Goal: Information Seeking & Learning: Learn about a topic

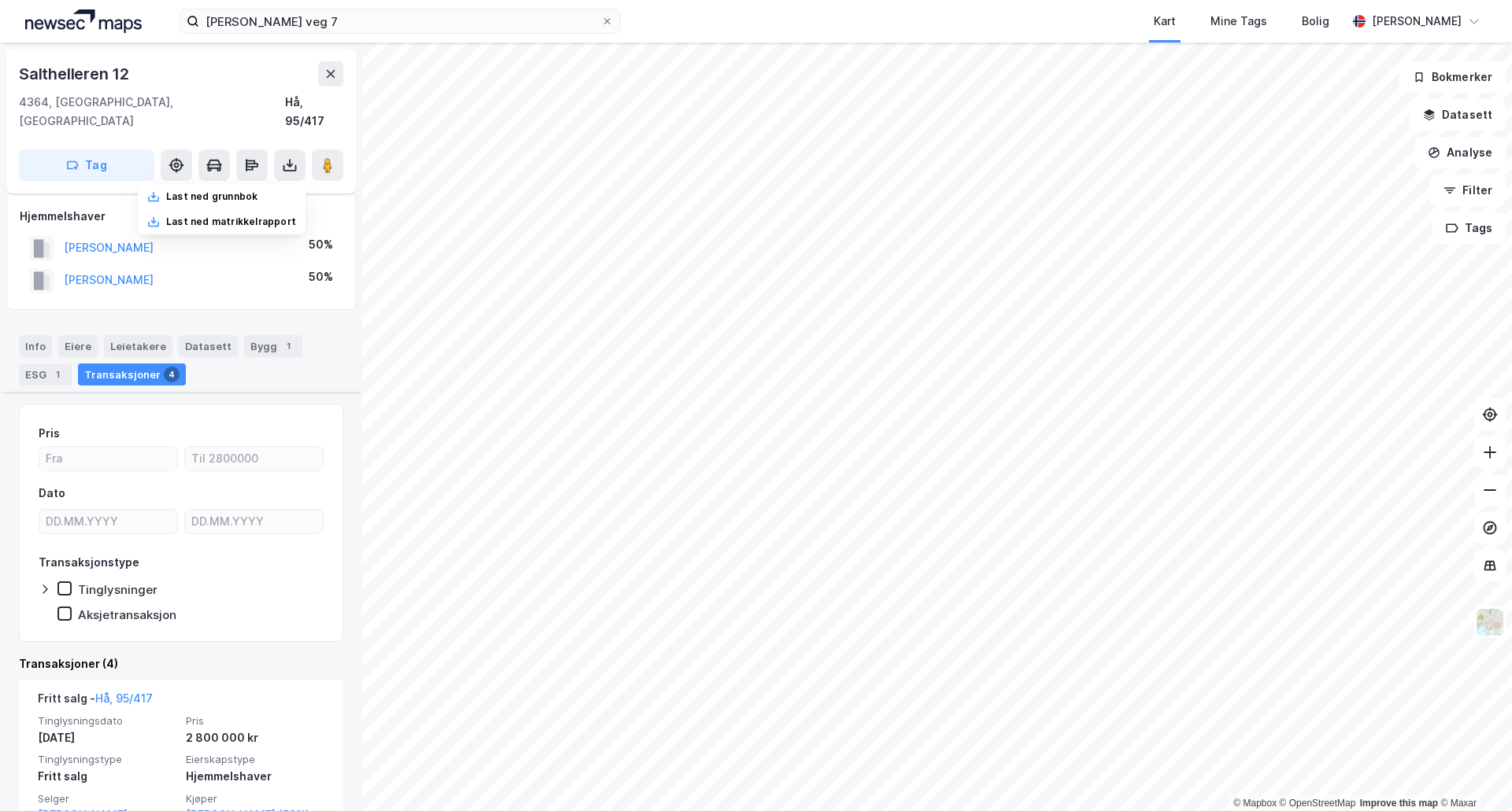
scroll to position [639, 0]
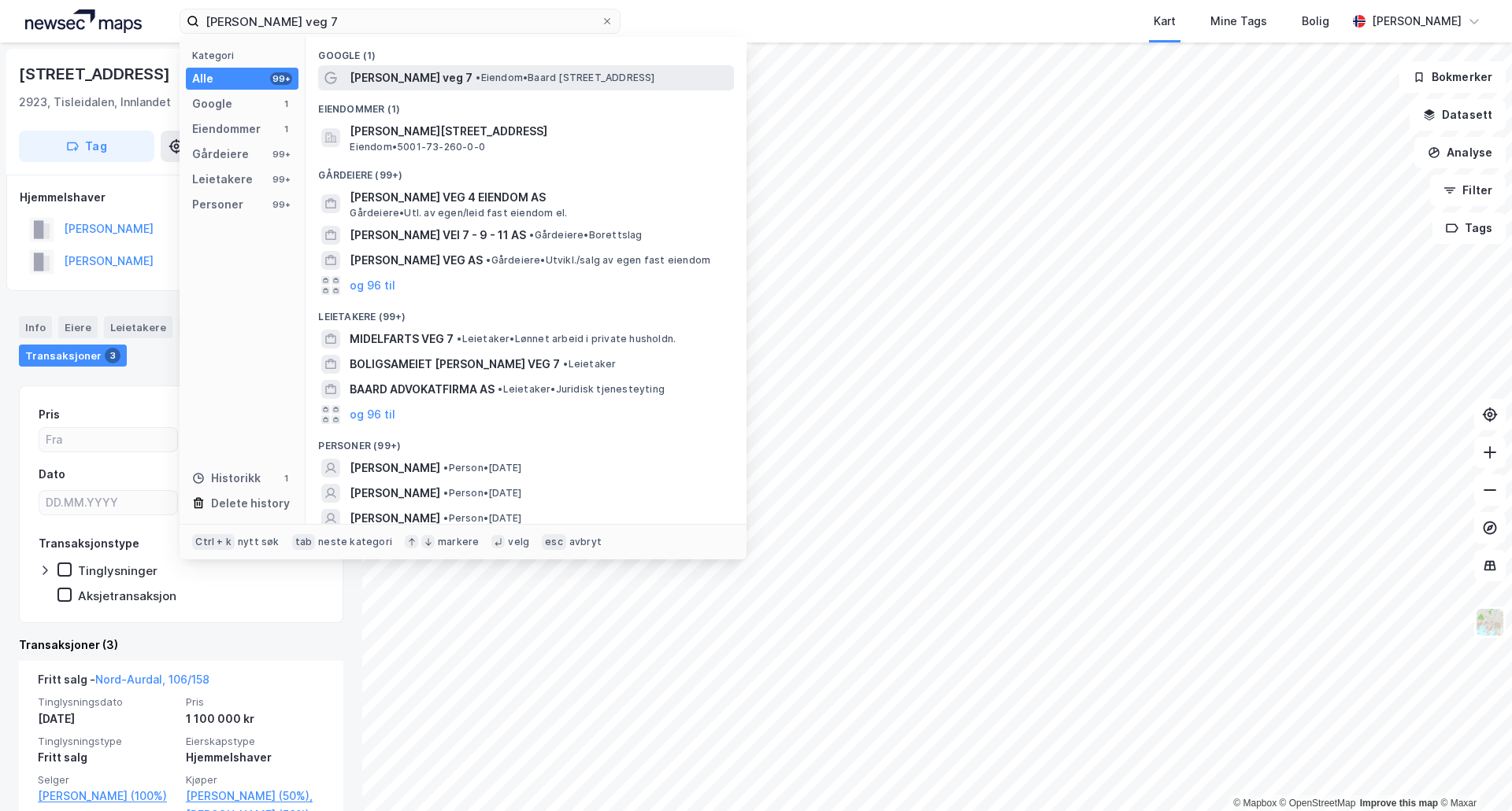
type input "[PERSON_NAME] veg 7"
click at [518, 73] on span "• Eiendom • Baard Iversens veg 7, 7037 Trondheim" at bounding box center [565, 79] width 178 height 13
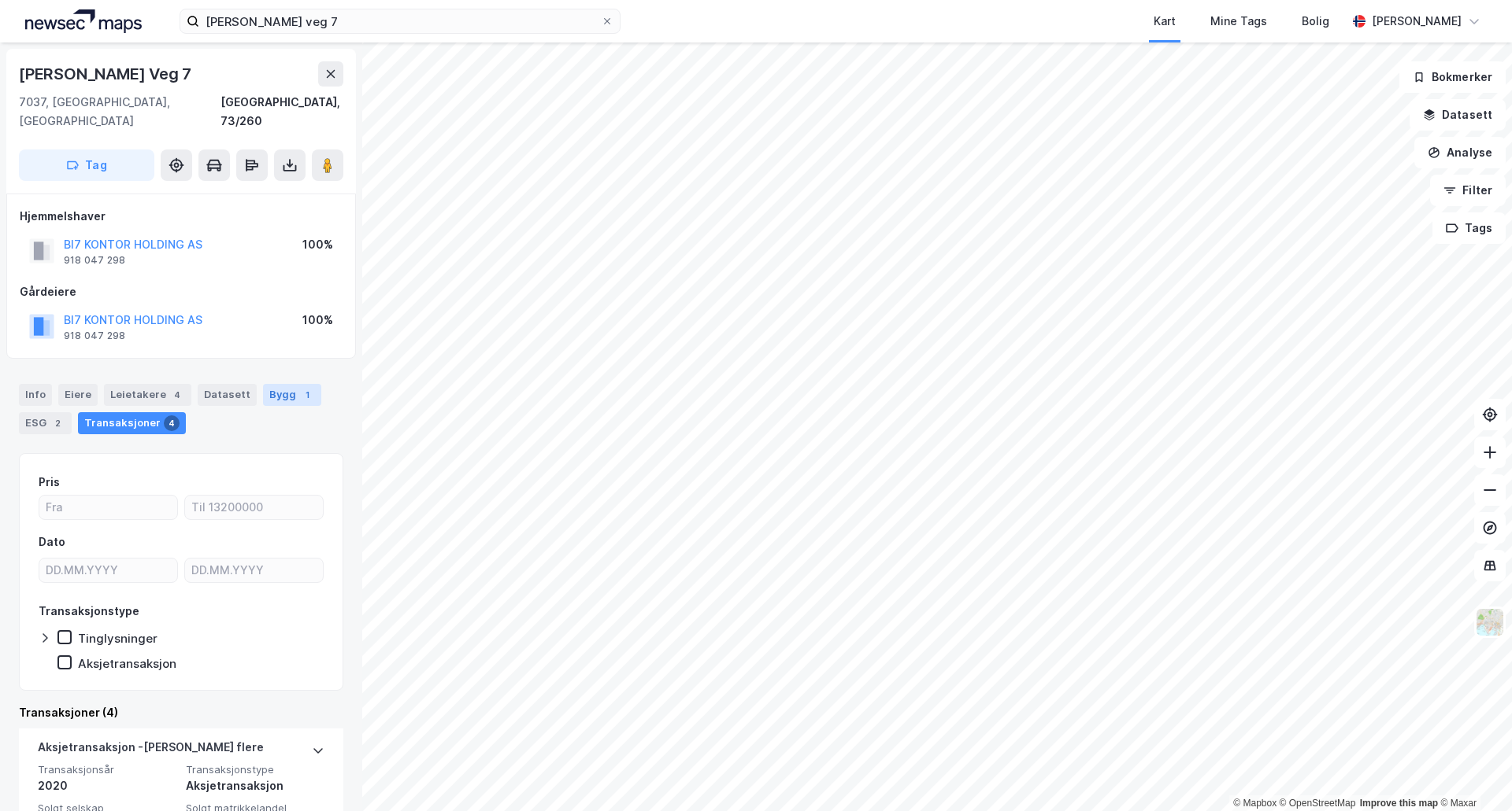
click at [299, 387] on div "1" at bounding box center [307, 394] width 16 height 16
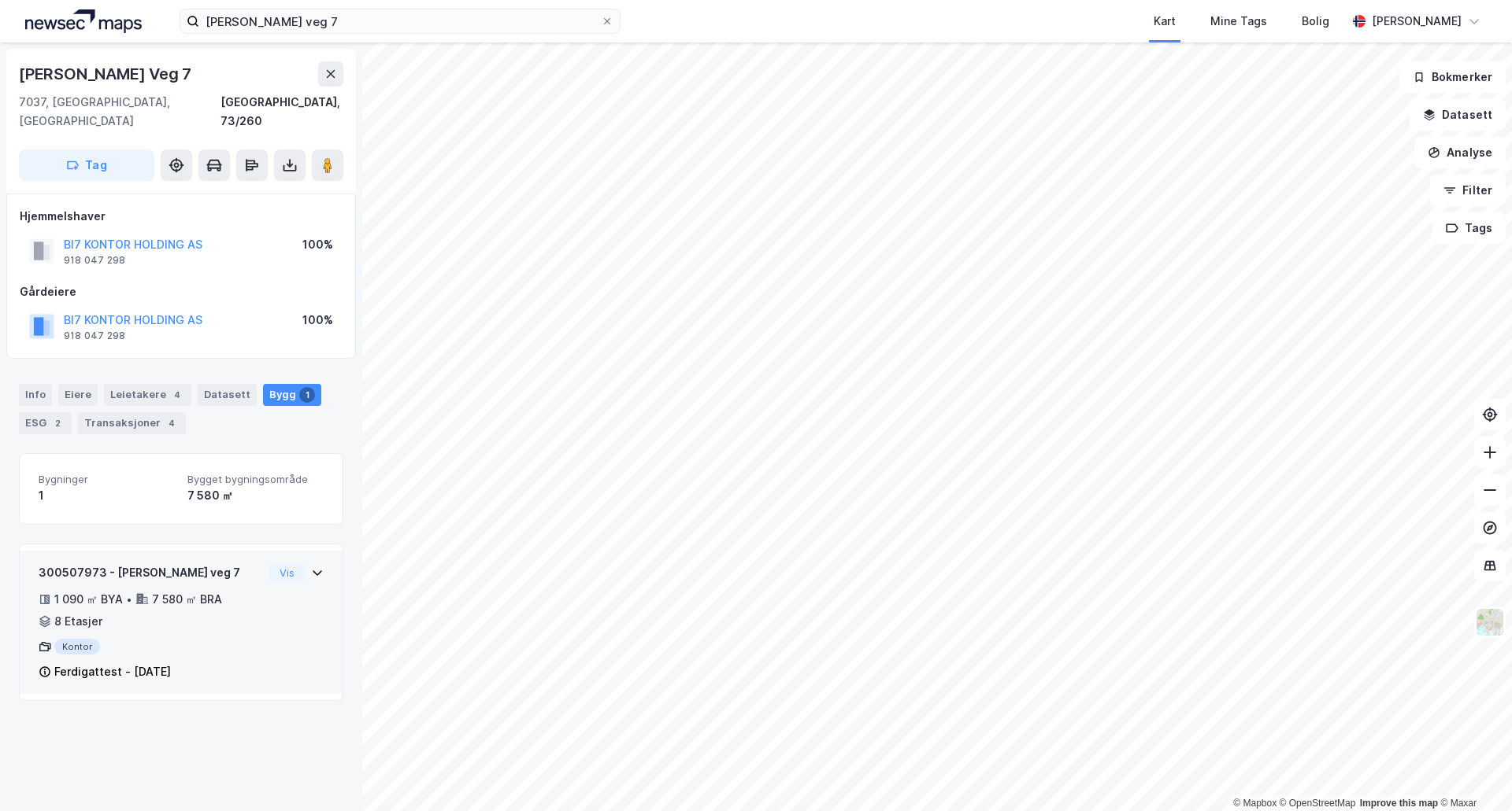
click at [311, 566] on icon at bounding box center [318, 573] width 13 height 13
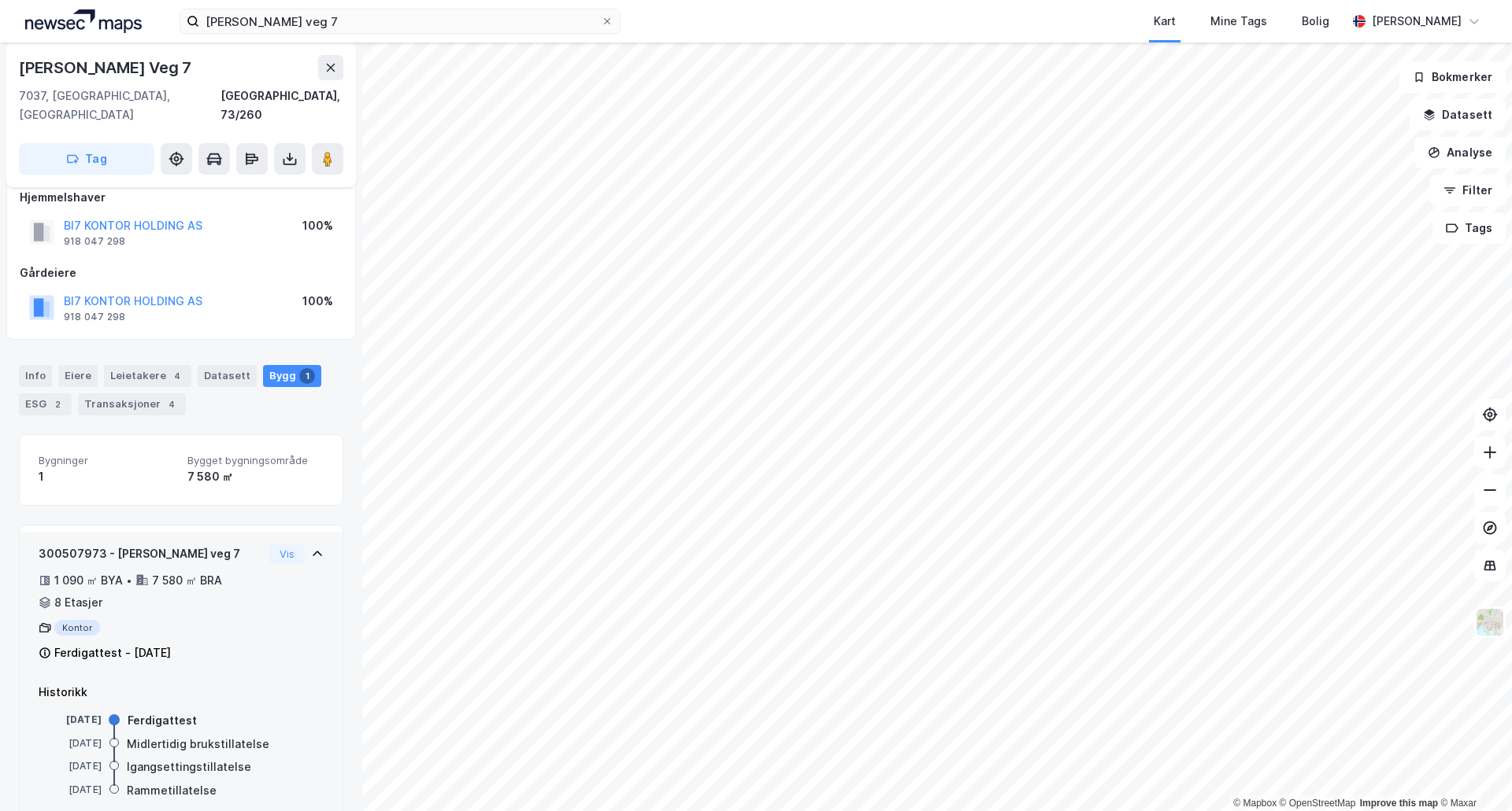
scroll to position [34, 0]
